Goal: Transaction & Acquisition: Purchase product/service

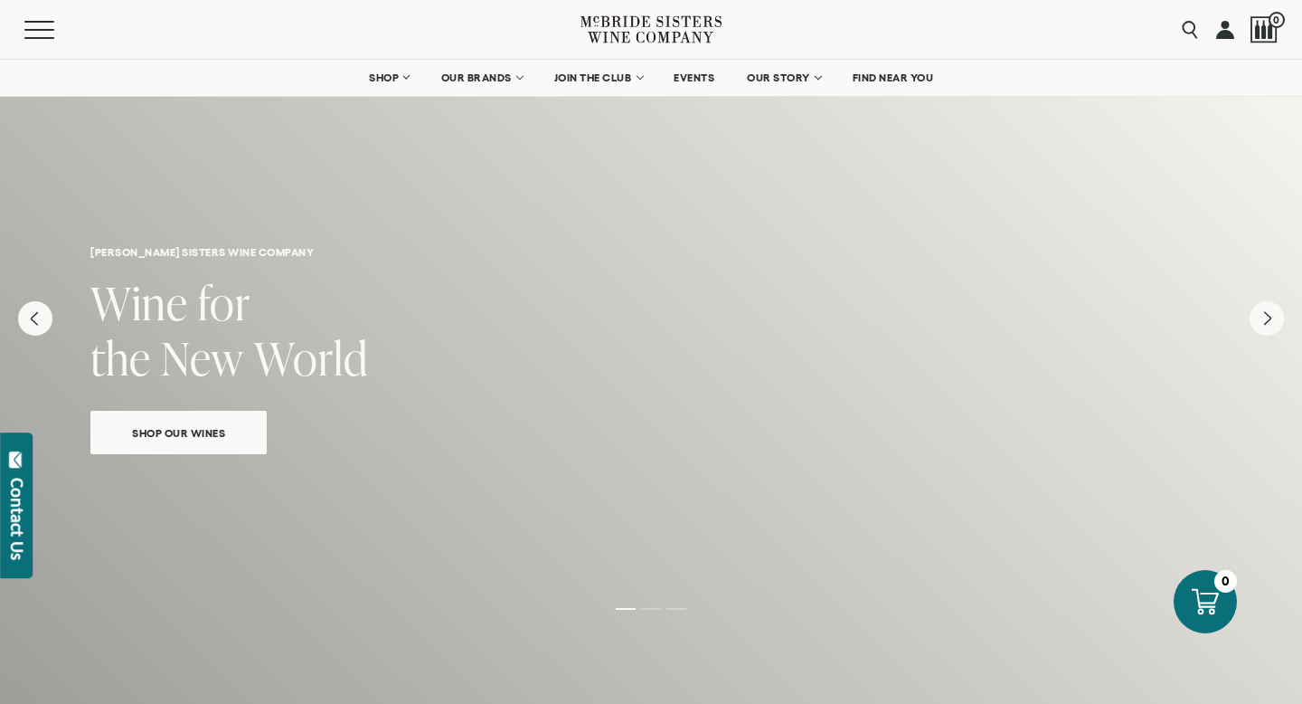
click at [416, 312] on h2 "Wine for the New World" at bounding box center [650, 333] width 1121 height 110
click at [601, 34] on icon at bounding box center [651, 30] width 141 height 52
click at [194, 433] on span "Shop Our Wines" at bounding box center [178, 432] width 156 height 21
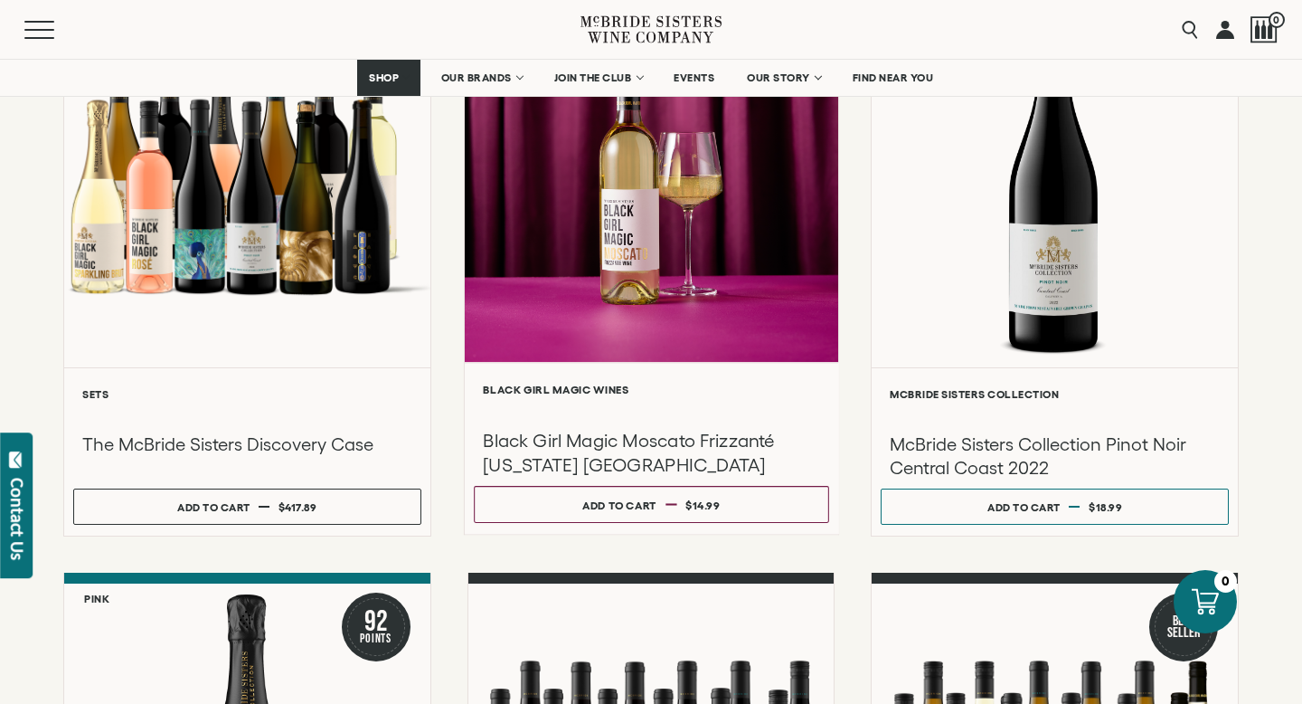
scroll to position [341, 0]
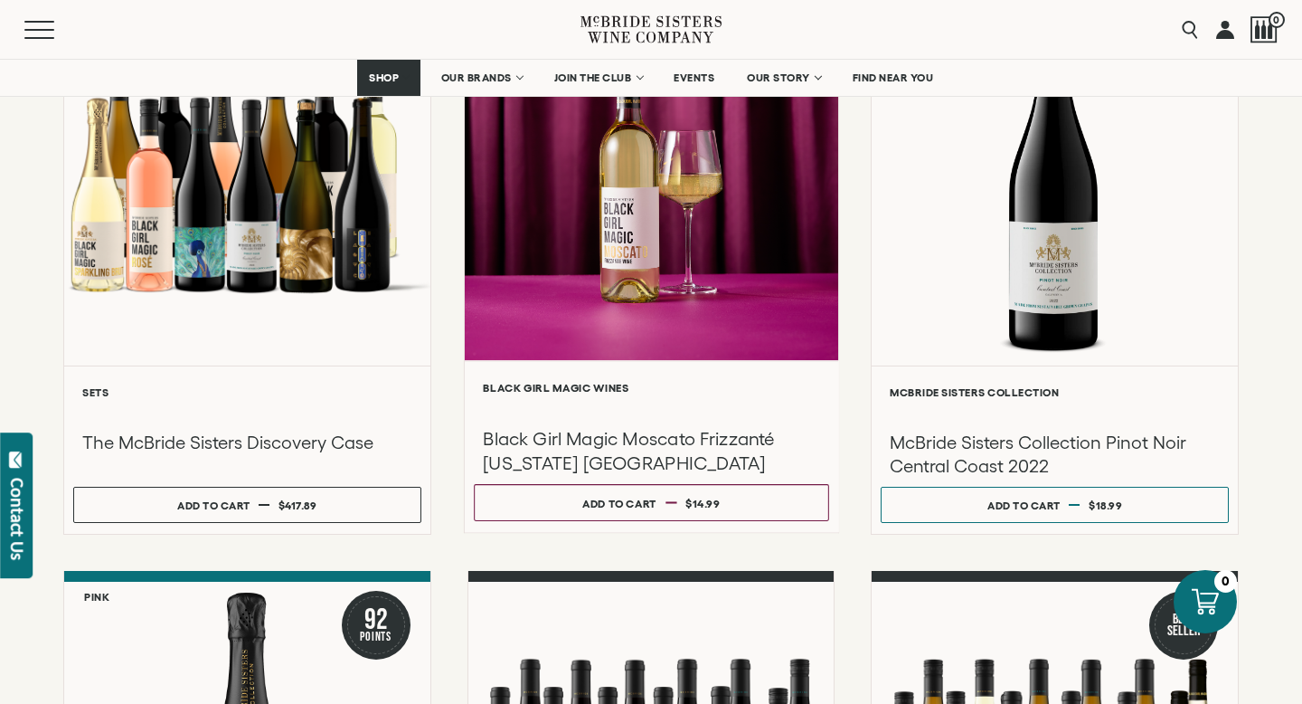
click at [766, 346] on div at bounding box center [652, 167] width 374 height 385
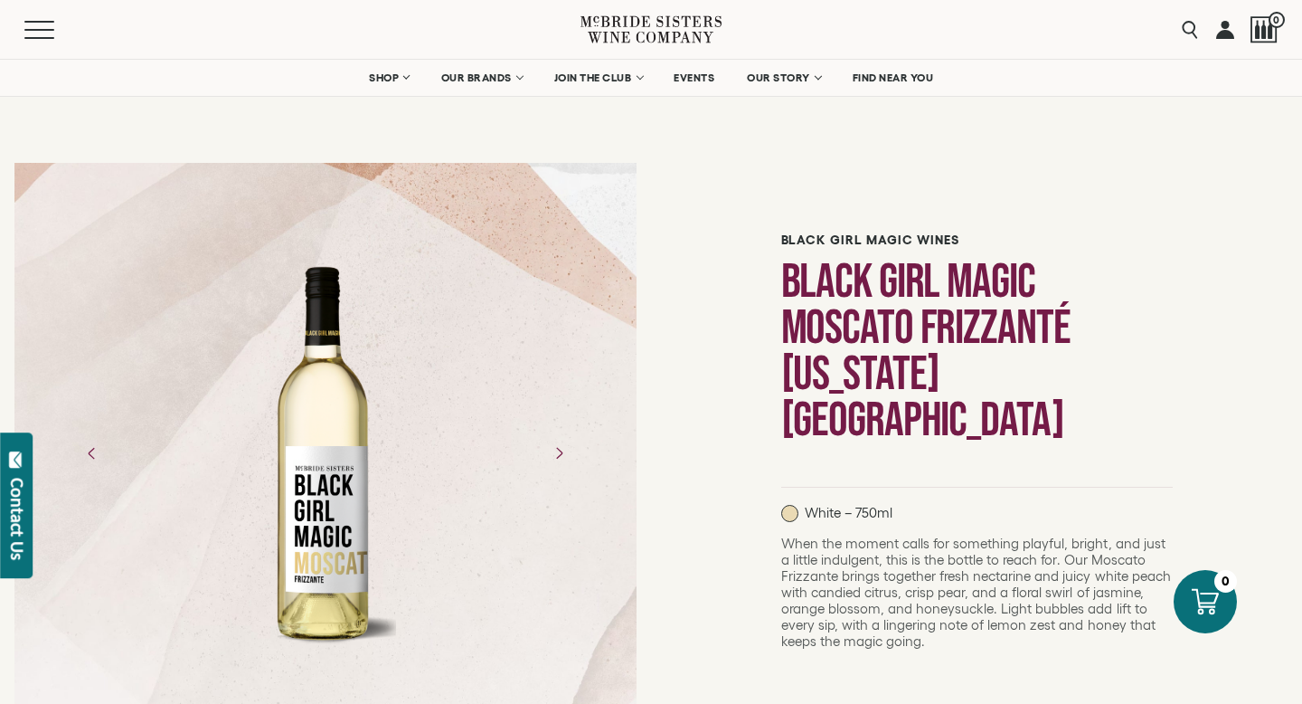
click at [355, 400] on div at bounding box center [325, 453] width 141 height 407
click at [391, 396] on div at bounding box center [325, 453] width 141 height 407
click at [563, 454] on icon "Next" at bounding box center [559, 453] width 32 height 32
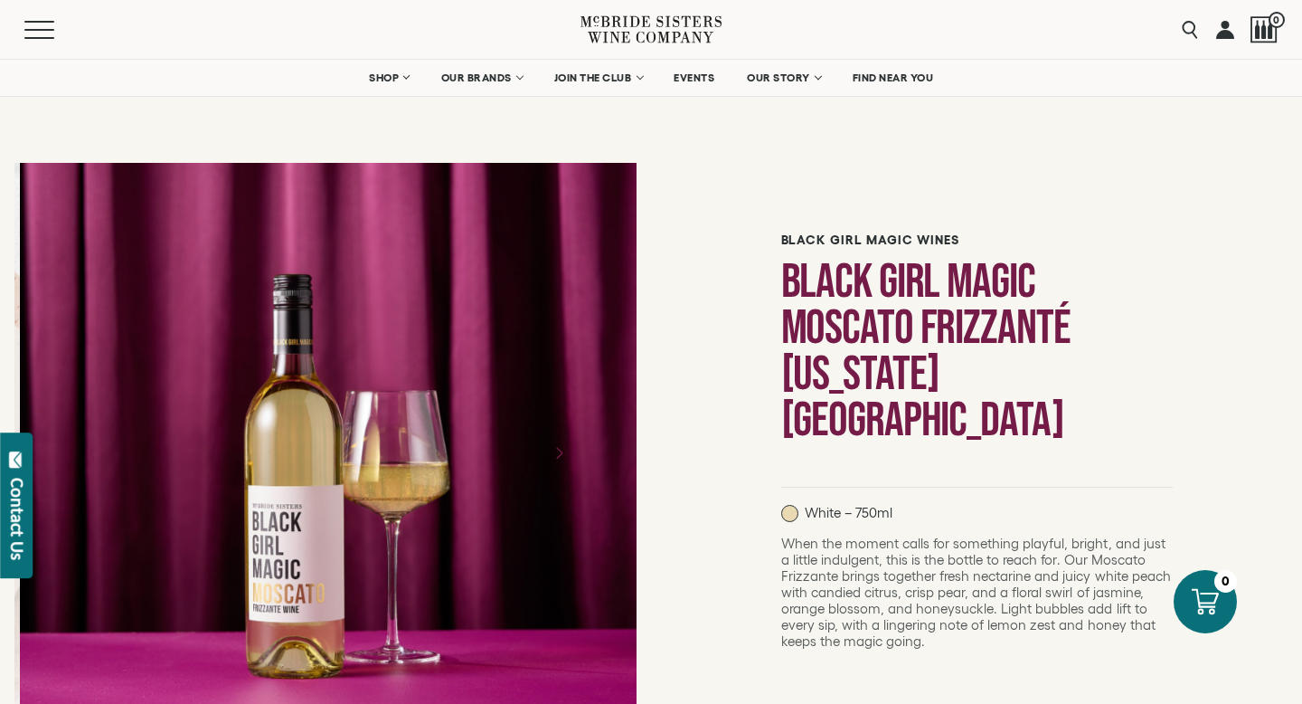
scroll to position [184, 0]
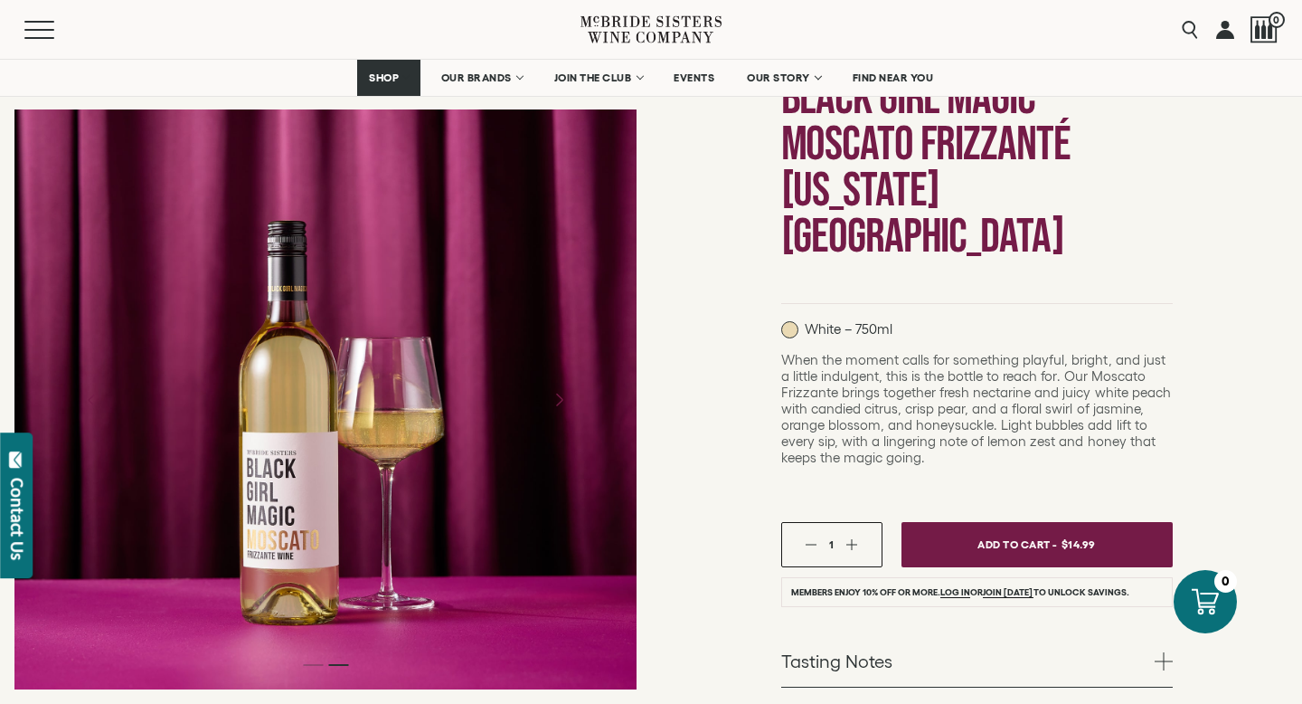
click at [563, 403] on icon "Next" at bounding box center [559, 399] width 32 height 32
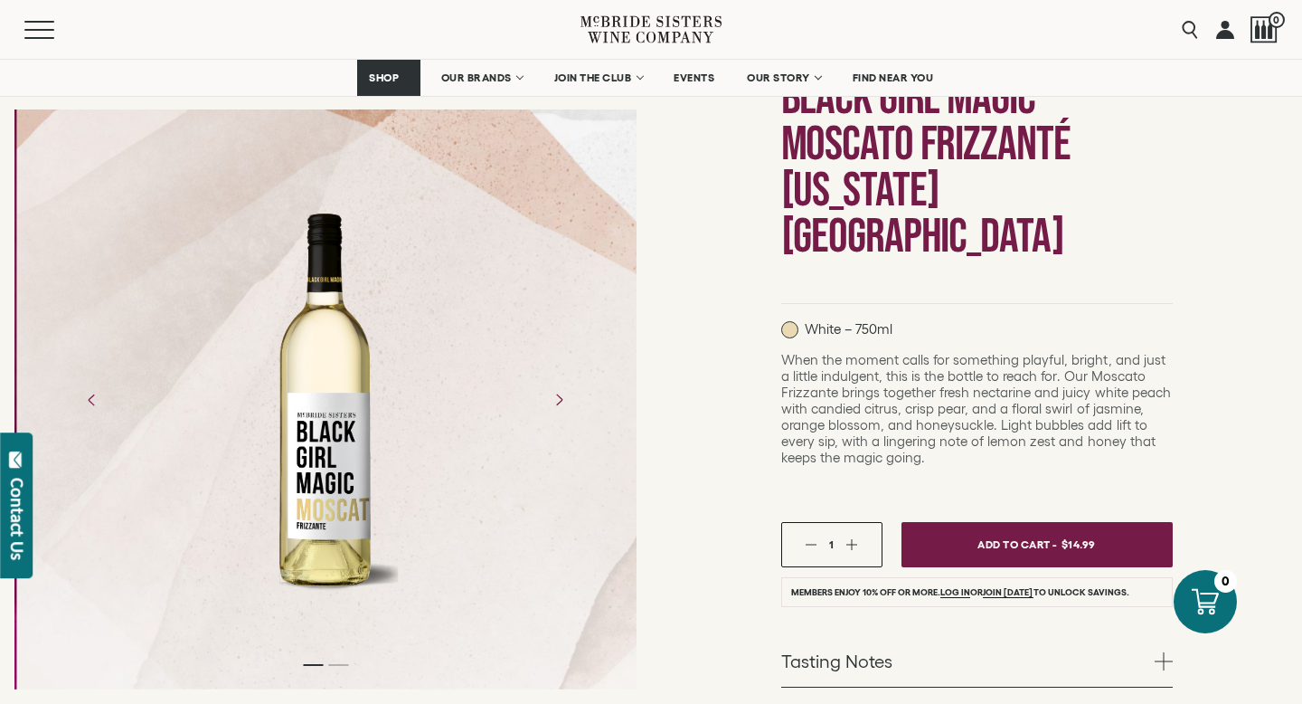
click at [345, 408] on div at bounding box center [328, 399] width 141 height 407
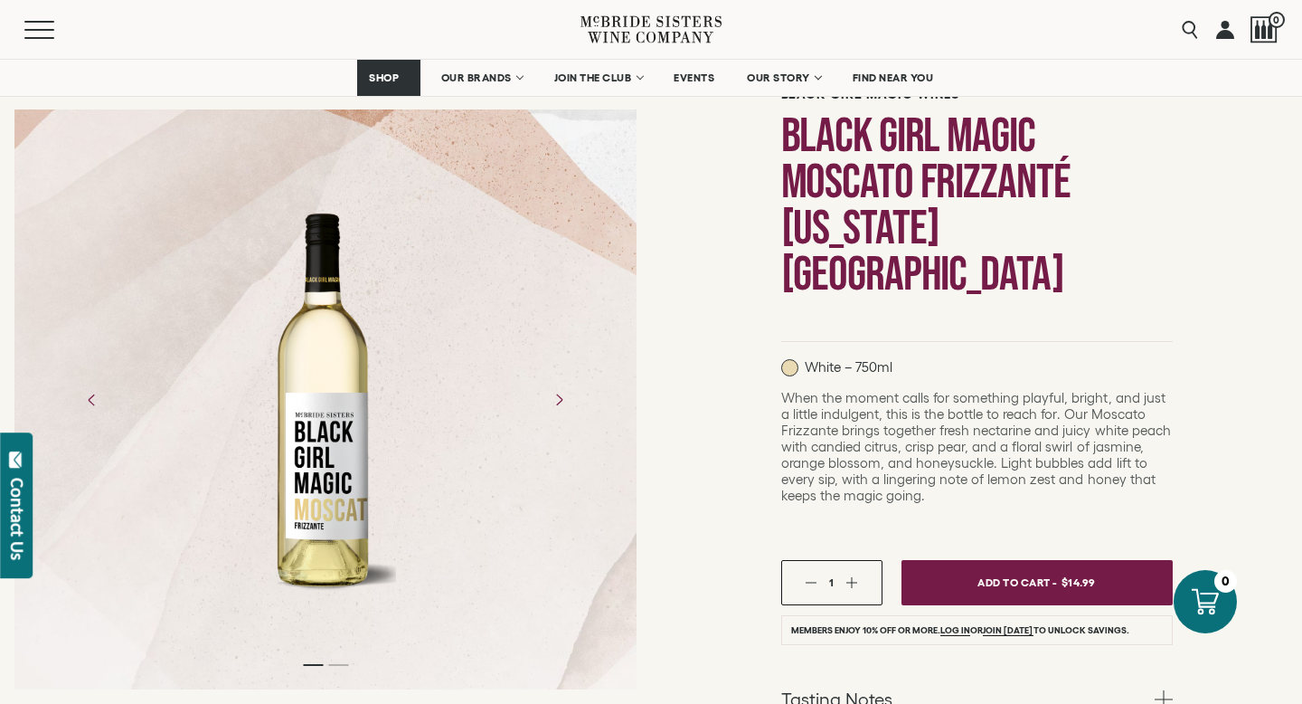
scroll to position [132, 0]
